Goal: Ask a question

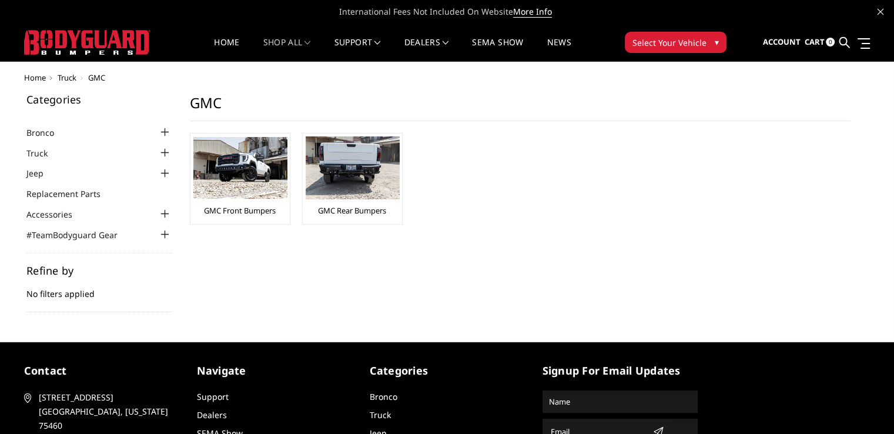
click at [263, 197] on img at bounding box center [240, 168] width 94 height 62
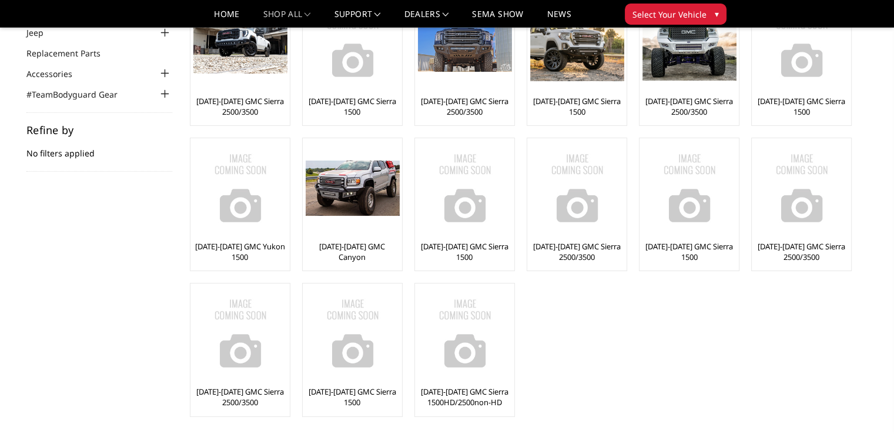
scroll to position [132, 0]
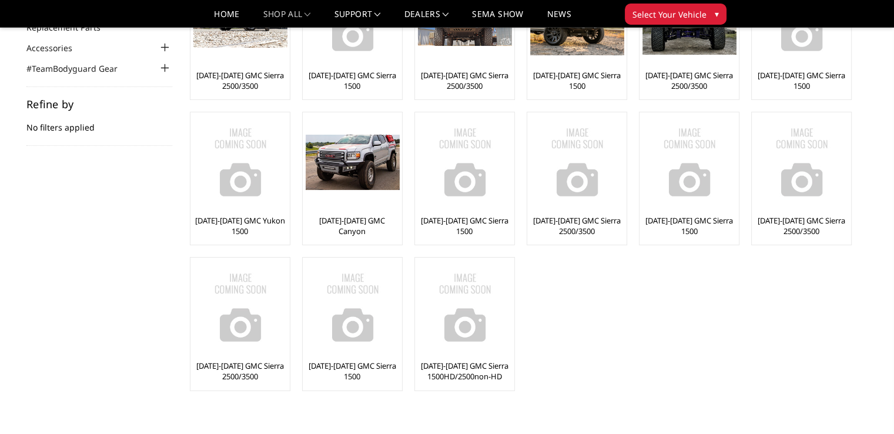
click at [251, 316] on img at bounding box center [240, 307] width 94 height 94
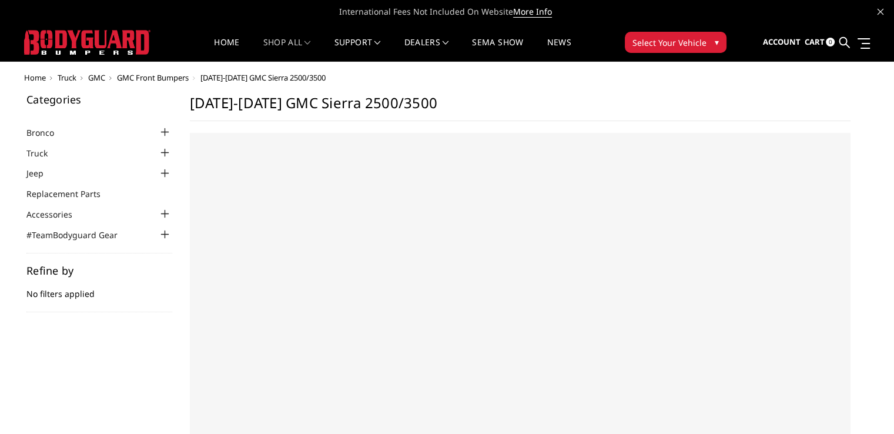
select select "US"
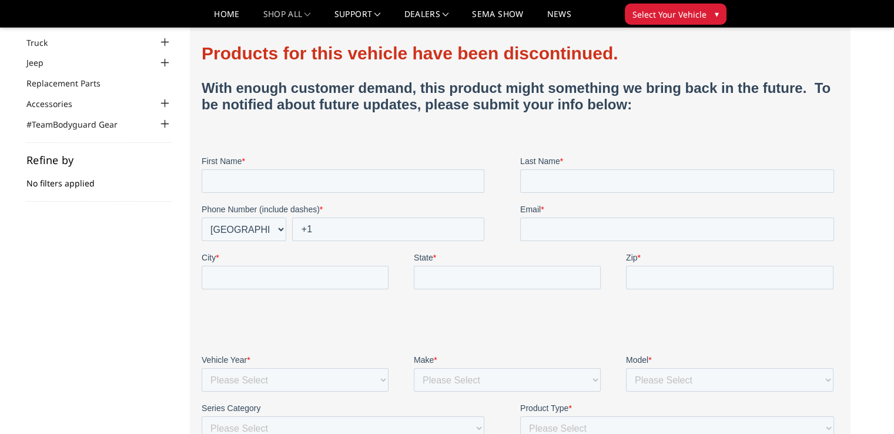
scroll to position [76, 0]
click at [241, 190] on input "First Name *" at bounding box center [342, 181] width 283 height 24
type input "timmy"
type input "coca"
type input "timmycoca@gmail.com"
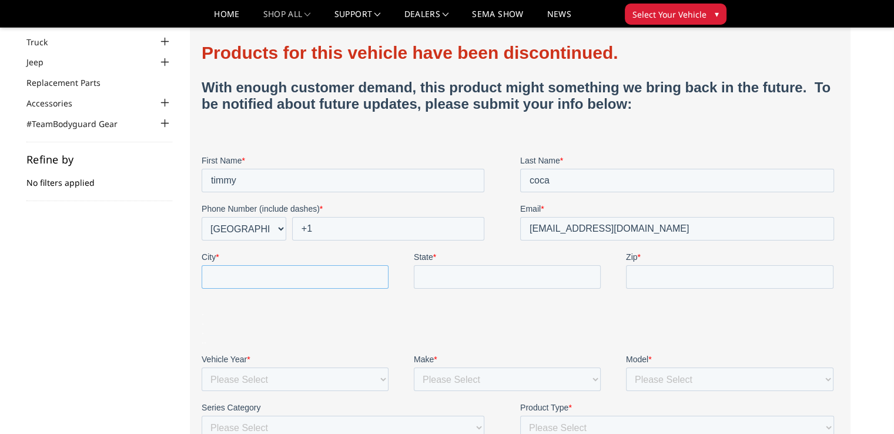
type input "Merced"
type input "California"
type input "95340"
click at [337, 206] on label "Phone Number (include dashes) *" at bounding box center [360, 209] width 319 height 12
click at [337, 217] on input "+1" at bounding box center [387, 229] width 192 height 24
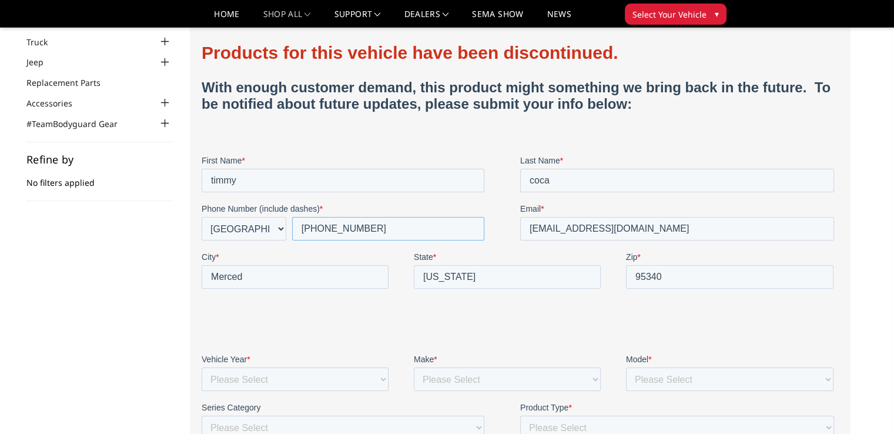
type input "+1 2097691808"
click at [403, 300] on fieldset ". . . . ." at bounding box center [519, 326] width 637 height 54
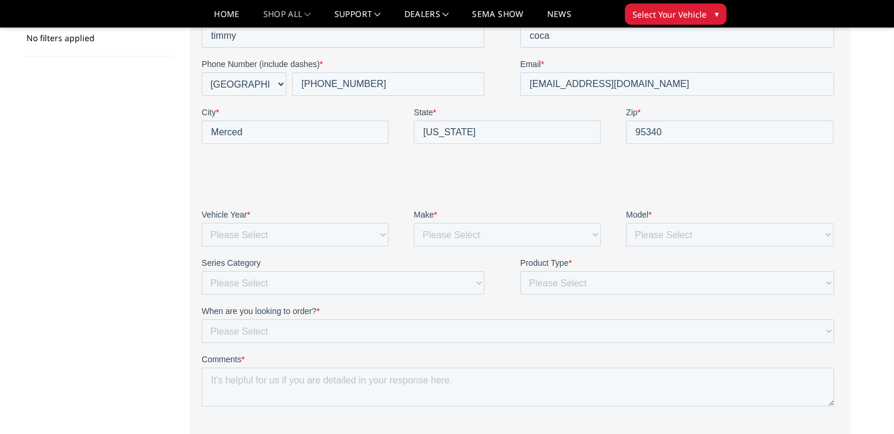
scroll to position [222, 0]
click at [360, 234] on select "Please Select 1980 1981 1982 1983 1984 1985 1986 1987 1988 1989 1990 1991 1992 …" at bounding box center [294, 234] width 187 height 24
select select "2004"
click at [201, 245] on select "Please Select 1980 1981 1982 1983 1984 1985 1986 1987 1988 1989 1990 1991 1992 …" at bounding box center [294, 234] width 187 height 24
click at [466, 237] on select "Please Select Chevrolet Dodge Ram Ford GMC Jeep Lexus Nissan Toyota" at bounding box center [506, 234] width 187 height 24
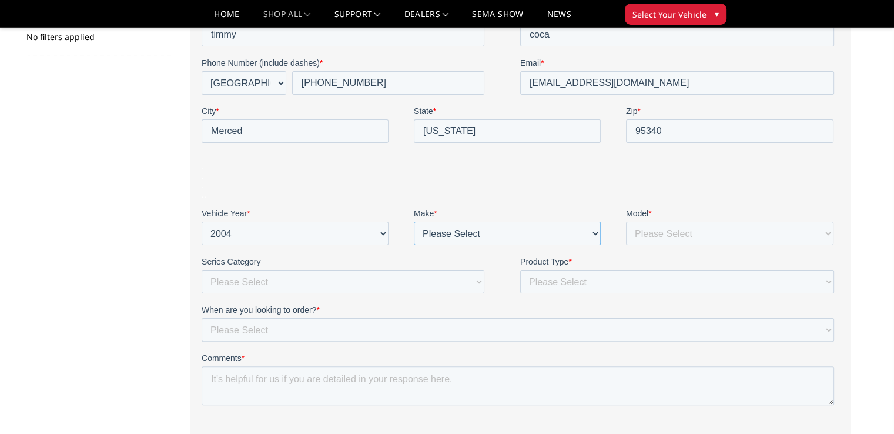
select select "GMC"
click at [413, 245] on select "Please Select Chevrolet Dodge Ram Ford GMC Jeep Lexus Nissan Toyota" at bounding box center [506, 234] width 187 height 24
click at [671, 234] on select "Please Select 1500 2500/3500 4500/5500 Bronco Canyon Colorado F150 F250/350 F45…" at bounding box center [728, 234] width 207 height 24
select select "2500/3500"
click at [625, 245] on select "Please Select 1500 2500/3500 4500/5500 Bronco Canyon Colorado F150 F250/350 F45…" at bounding box center [728, 234] width 207 height 24
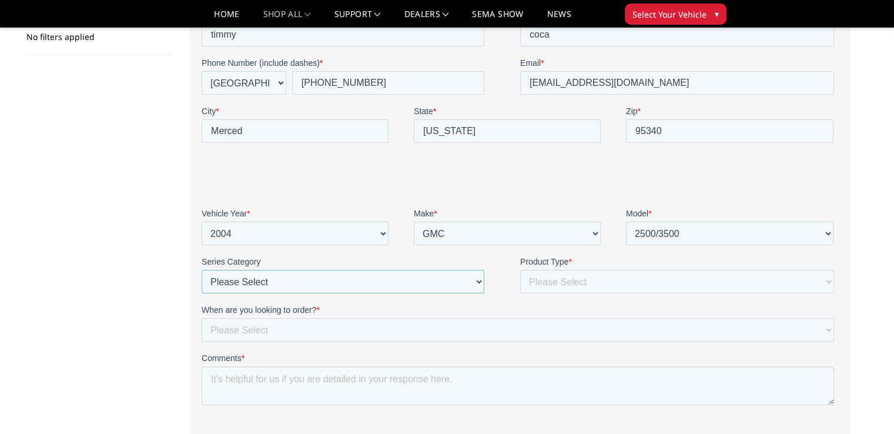
click at [363, 276] on select "Please Select Freedom Series (winch) {smooth plate} Freedom Series (non-winch) …" at bounding box center [342, 282] width 283 height 24
click at [363, 284] on select "Please Select Freedom Series (winch) {smooth plate} Freedom Series (non-winch) …" at bounding box center [342, 282] width 283 height 24
click at [576, 286] on select "Please Select Front & Rear Bumper Front only Rear only Steps" at bounding box center [676, 282] width 314 height 24
click at [519, 293] on select "Please Select Front & Rear Bumper Front only Rear only Steps" at bounding box center [676, 282] width 314 height 24
click at [571, 283] on select "Please Select Front & Rear Bumper Front only Rear only Steps" at bounding box center [676, 282] width 314 height 24
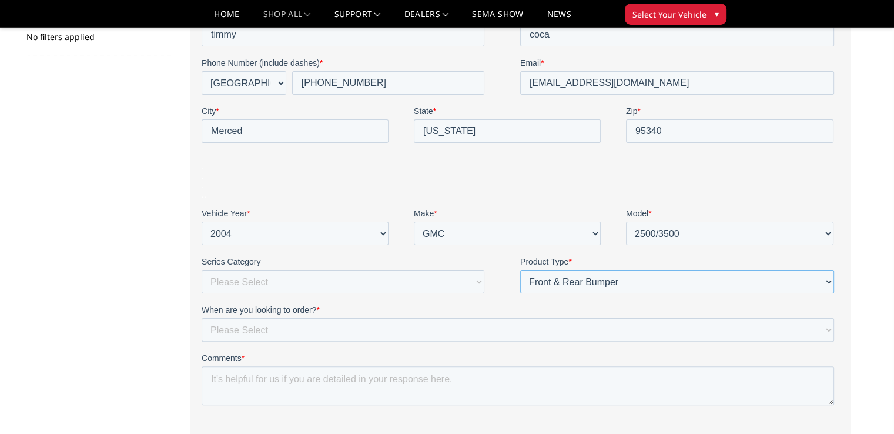
select select "Front bumper"
click at [519, 293] on select "Please Select Front & Rear Bumper Front only Rear only Steps" at bounding box center [676, 282] width 314 height 24
click at [557, 314] on label "When are you looking to order? *" at bounding box center [519, 310] width 637 height 12
click at [557, 318] on select "Please Select Immediately Within a month 1-3 months More than 90 days out" at bounding box center [517, 330] width 632 height 24
click at [539, 323] on select "Please Select Immediately Within a month 1-3 months More than 90 days out" at bounding box center [517, 330] width 632 height 24
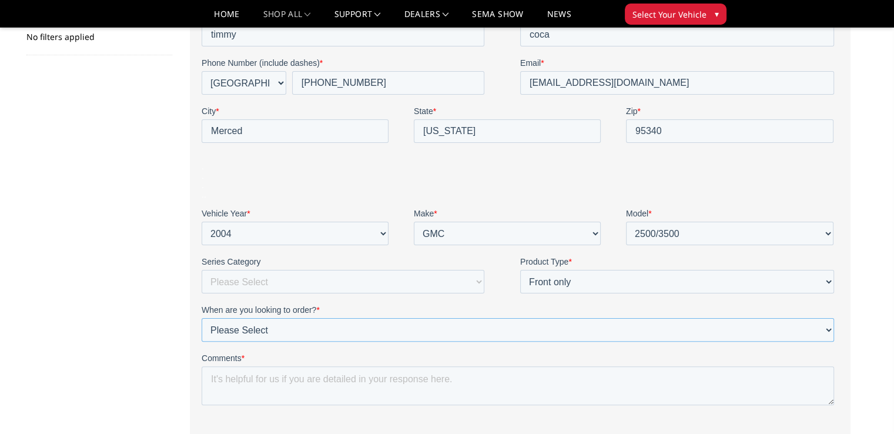
select select "More than 90 days out"
click at [201, 341] on select "Please Select Immediately Within a month 1-3 months More than 90 days out" at bounding box center [517, 330] width 632 height 24
click at [299, 334] on select "Please Select Immediately Within a month 1-3 months More than 90 days out" at bounding box center [517, 330] width 632 height 24
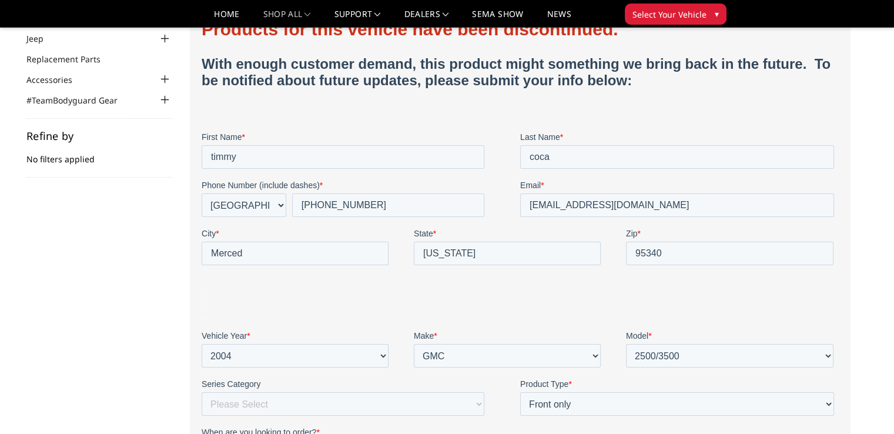
scroll to position [66, 0]
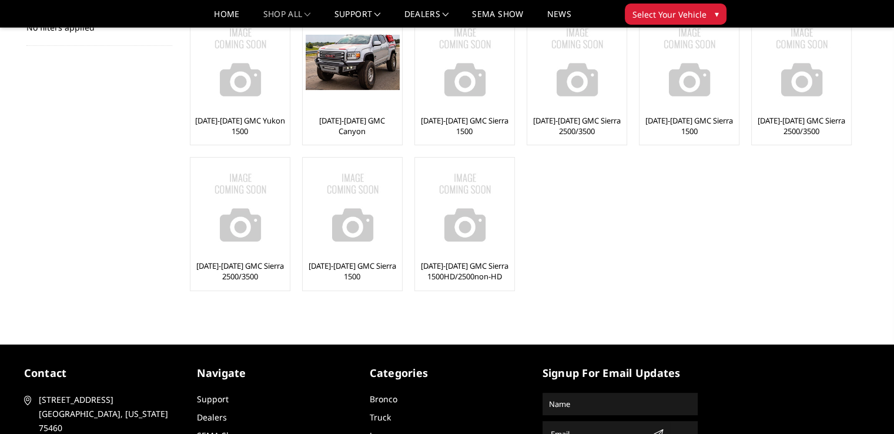
scroll to position [232, 0]
click at [370, 237] on img at bounding box center [353, 207] width 94 height 94
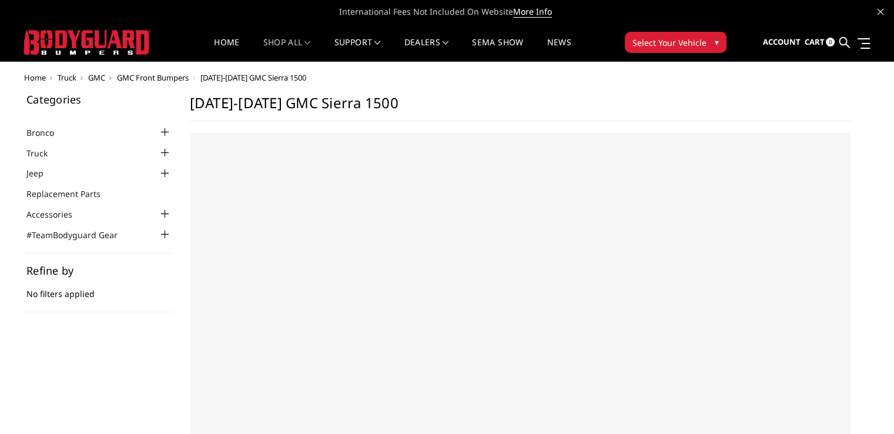
select select "US"
